Goal: Find specific page/section: Find specific page/section

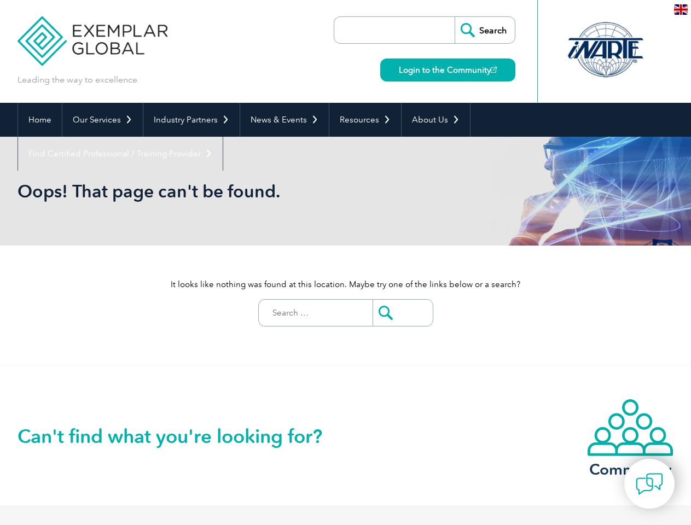
click at [345, 262] on div "It looks like nothing was found at this location. Maybe try one of the links be…" at bounding box center [345, 305] width 656 height 119
click at [102, 120] on link "Our Services" at bounding box center [102, 120] width 80 height 34
click at [189, 120] on link "Industry Partners" at bounding box center [191, 120] width 96 height 34
click at [281, 120] on link "News & Events" at bounding box center [284, 120] width 89 height 34
click at [360, 120] on link "Resources" at bounding box center [365, 120] width 72 height 34
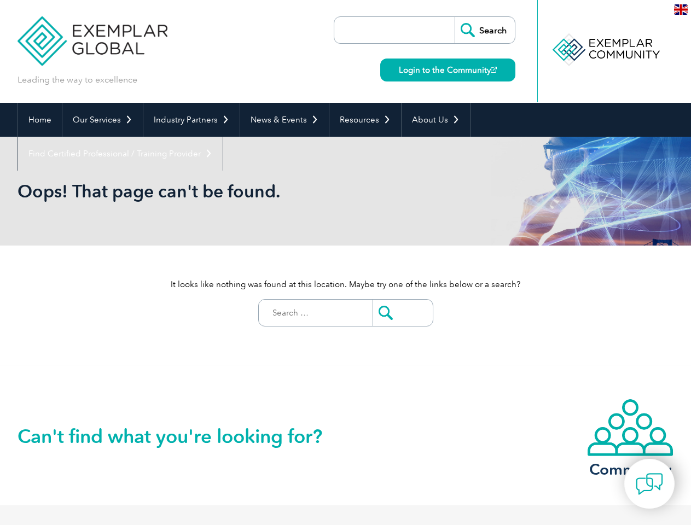
click at [430, 120] on link "About Us" at bounding box center [435, 120] width 68 height 34
click at [223, 137] on link "Find Certified Professional / Training Provider" at bounding box center [120, 154] width 205 height 34
click at [649, 483] on img at bounding box center [648, 483] width 27 height 27
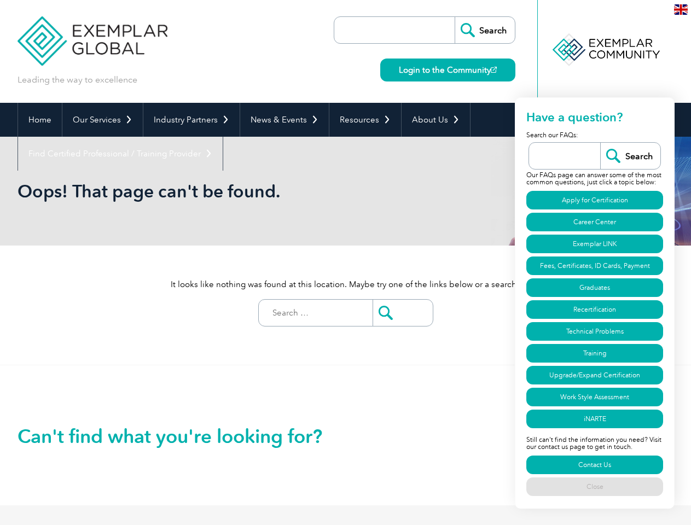
click at [680, 9] on img at bounding box center [681, 9] width 14 height 10
